Goal: Task Accomplishment & Management: Manage account settings

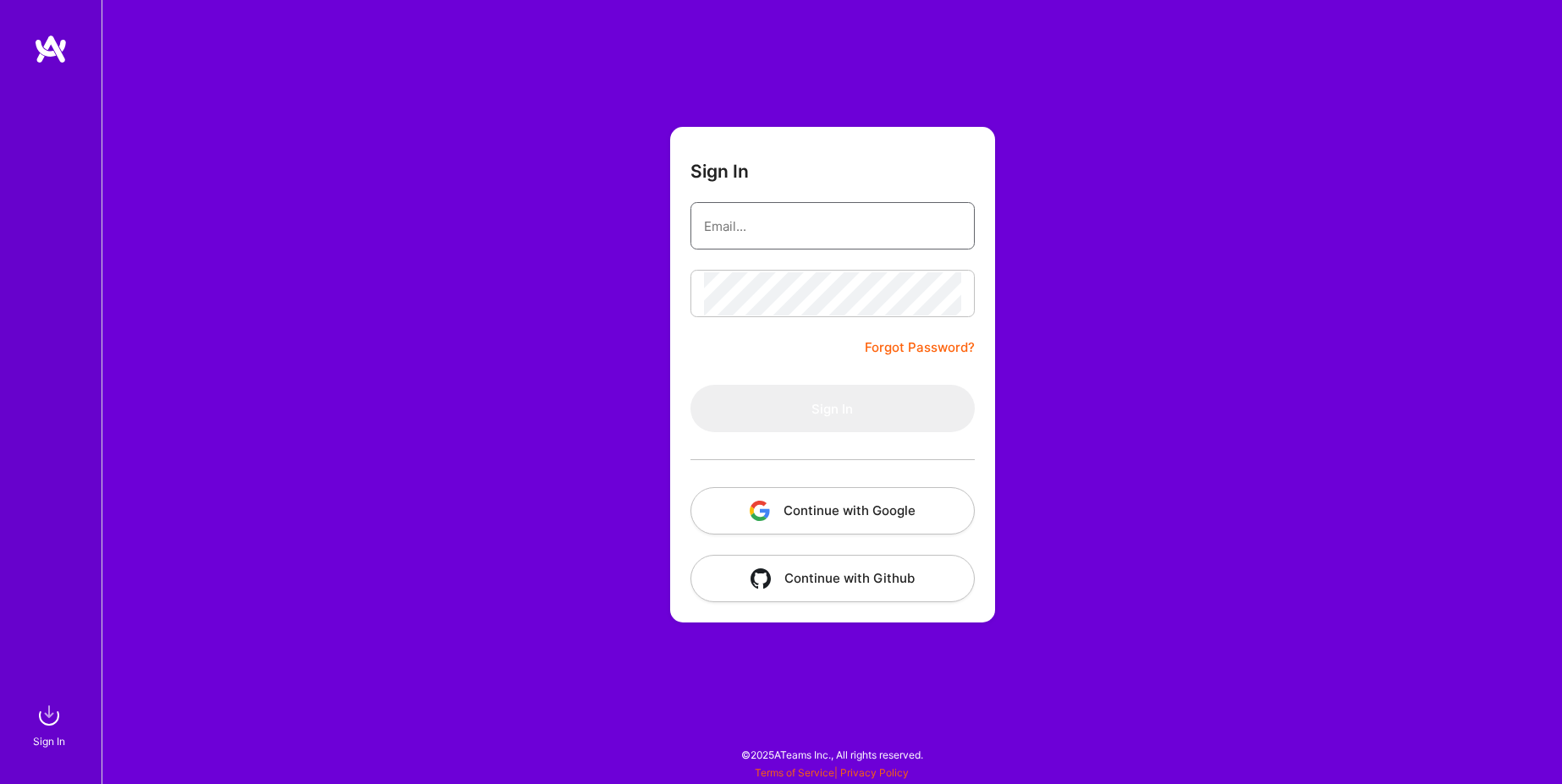
click at [821, 228] on input "email" at bounding box center [832, 226] width 258 height 43
type input "[EMAIL_ADDRESS][DOMAIN_NAME]"
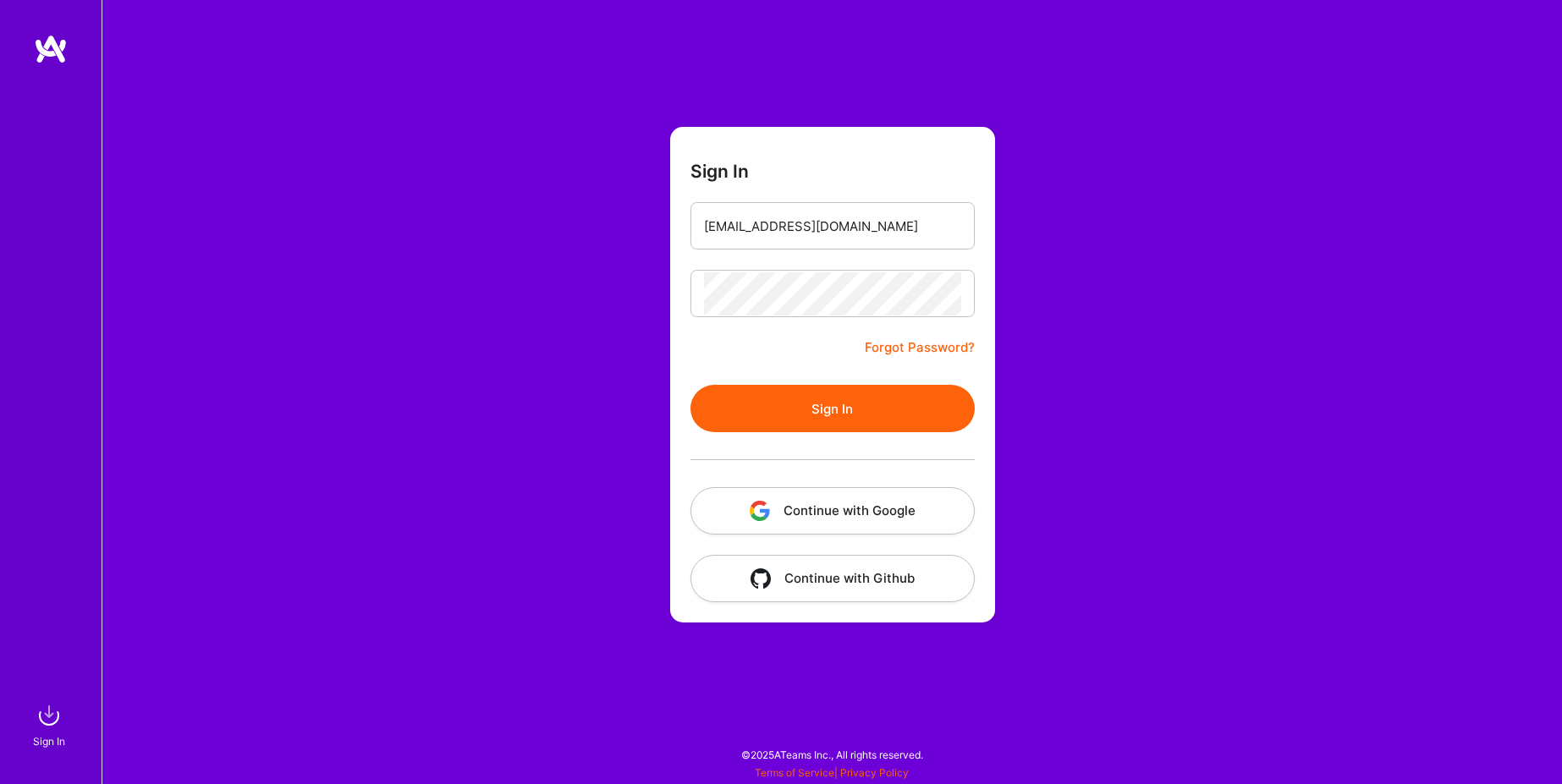
click at [830, 420] on button "Sign In" at bounding box center [832, 408] width 284 height 47
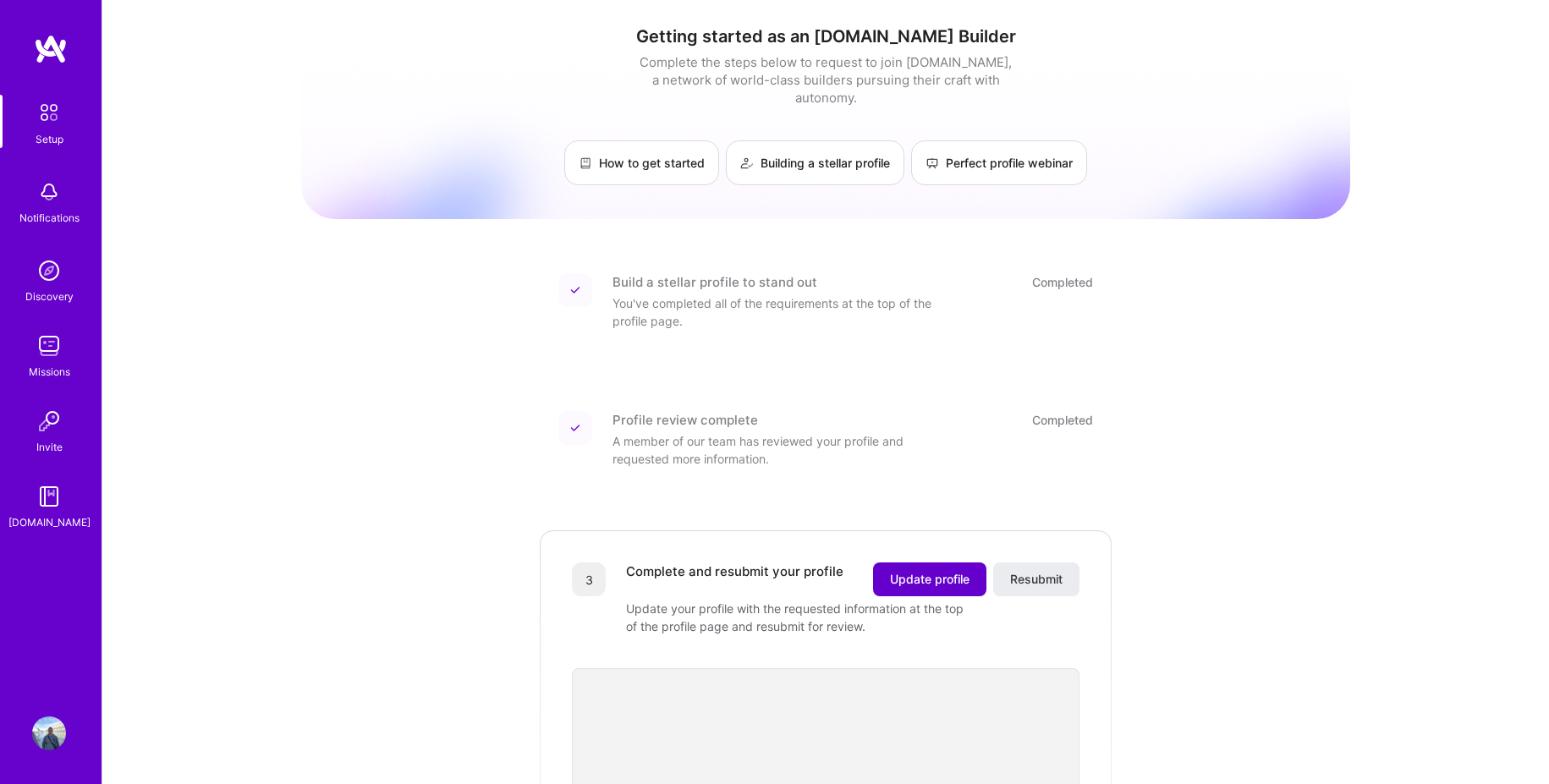
click at [935, 571] on span "Update profile" at bounding box center [929, 578] width 79 height 17
